Goal: Information Seeking & Learning: Check status

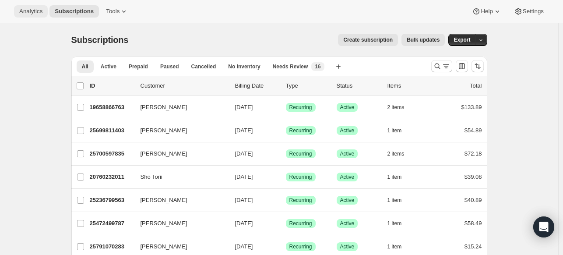
click at [35, 10] on span "Analytics" at bounding box center [30, 11] width 23 height 7
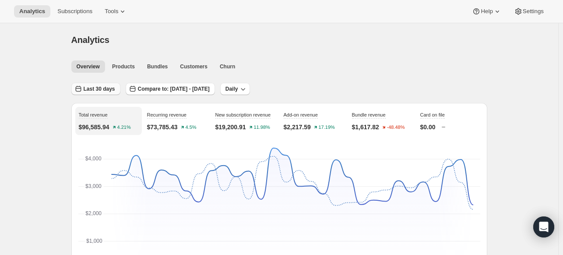
click at [108, 89] on span "Last 30 days" at bounding box center [100, 88] width 32 height 7
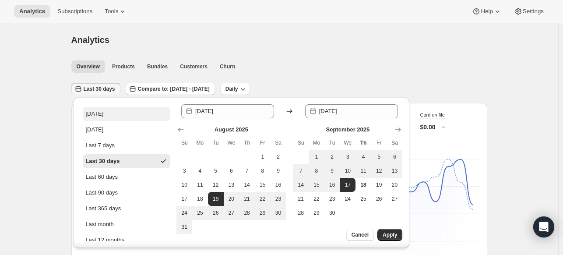
click at [109, 109] on button "[DATE]" at bounding box center [127, 114] width 88 height 14
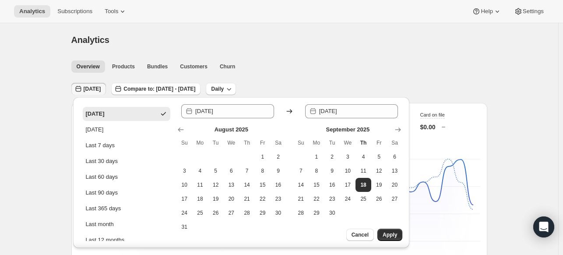
type input "[DATE]"
click at [102, 123] on button "[DATE]" at bounding box center [127, 130] width 88 height 14
type input "[DATE]"
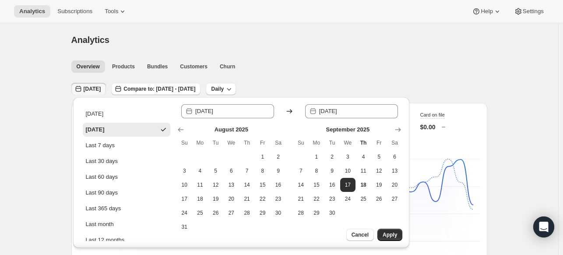
click at [102, 123] on button "[DATE]" at bounding box center [127, 130] width 88 height 14
click at [391, 236] on span "Apply" at bounding box center [390, 234] width 14 height 7
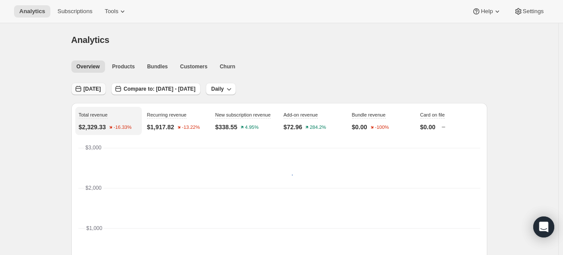
click at [85, 89] on button "[DATE]" at bounding box center [88, 89] width 35 height 12
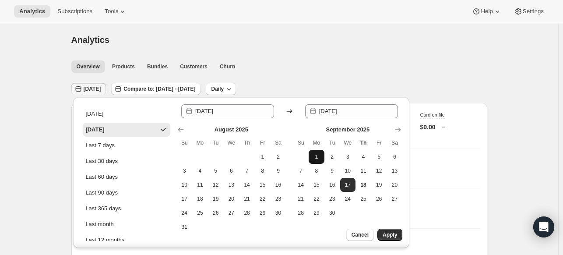
click at [315, 154] on span "1" at bounding box center [316, 156] width 9 height 7
type input "[DATE]"
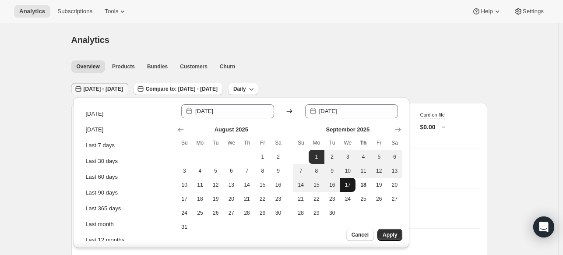
click at [344, 181] on span "17" at bounding box center [348, 184] width 9 height 7
type input "[DATE]"
click at [389, 234] on span "Apply" at bounding box center [390, 234] width 14 height 7
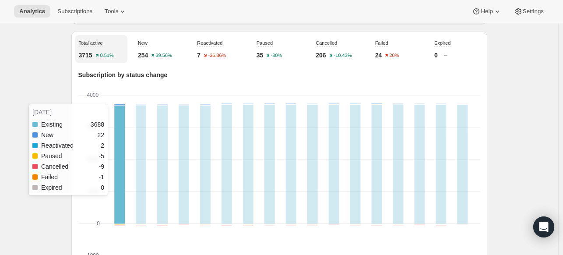
scroll to position [308, 0]
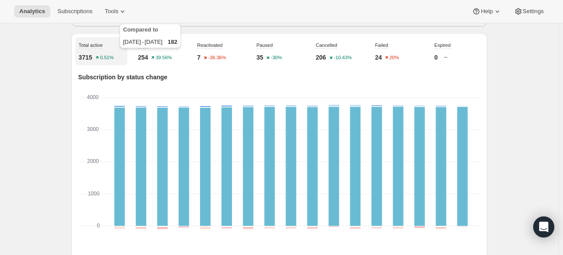
click at [164, 45] on div "Compared to [DATE] - [DATE] 182" at bounding box center [150, 38] width 65 height 32
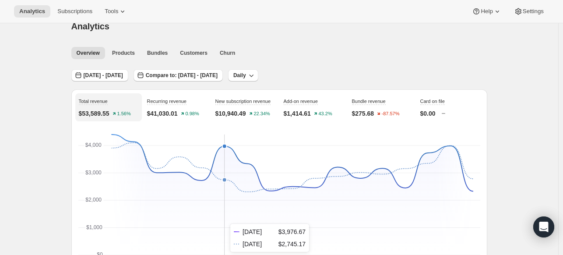
scroll to position [0, 0]
